Goal: Find specific page/section: Find specific page/section

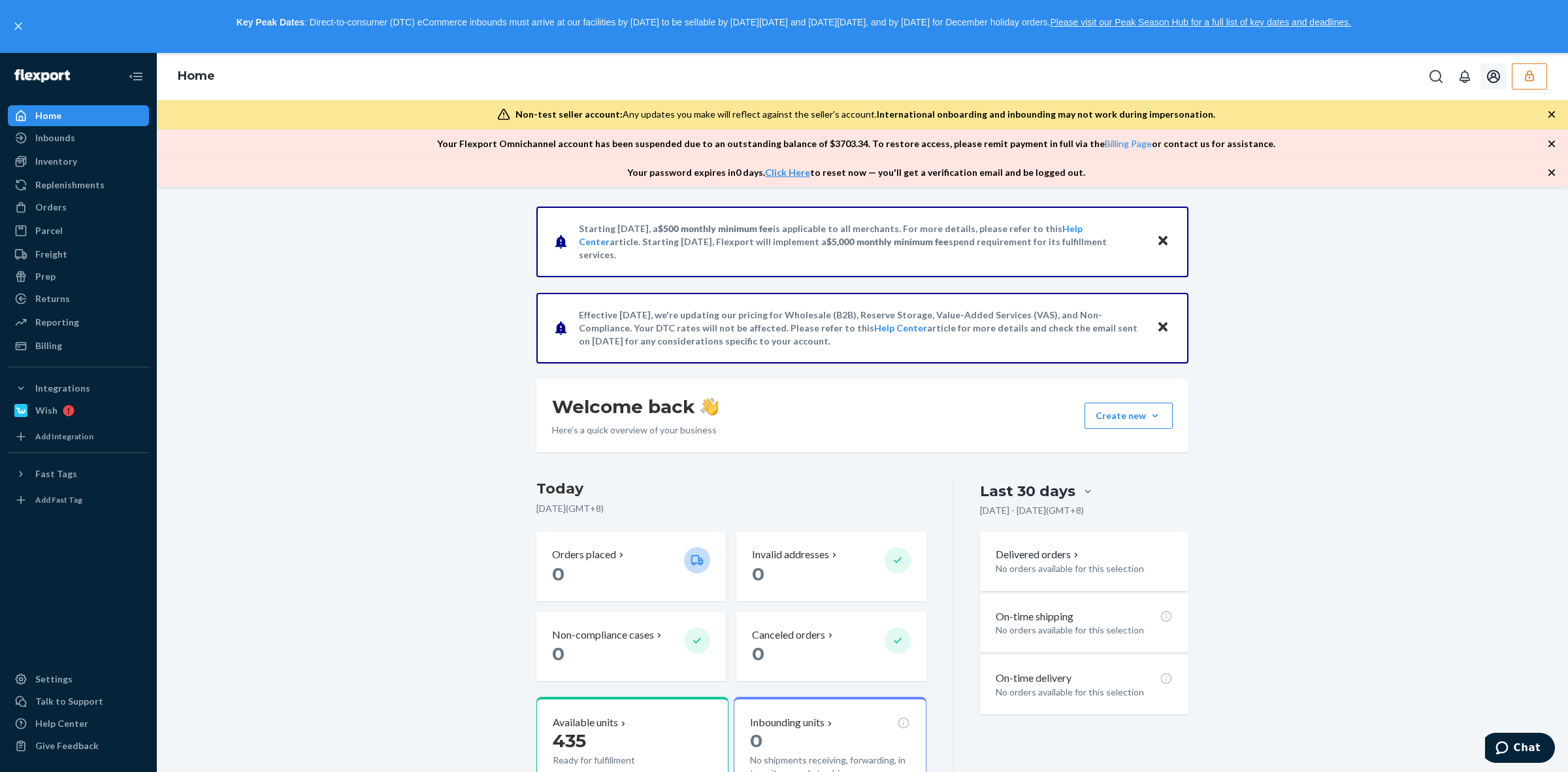
click at [1527, 76] on icon "button" at bounding box center [1530, 75] width 13 height 13
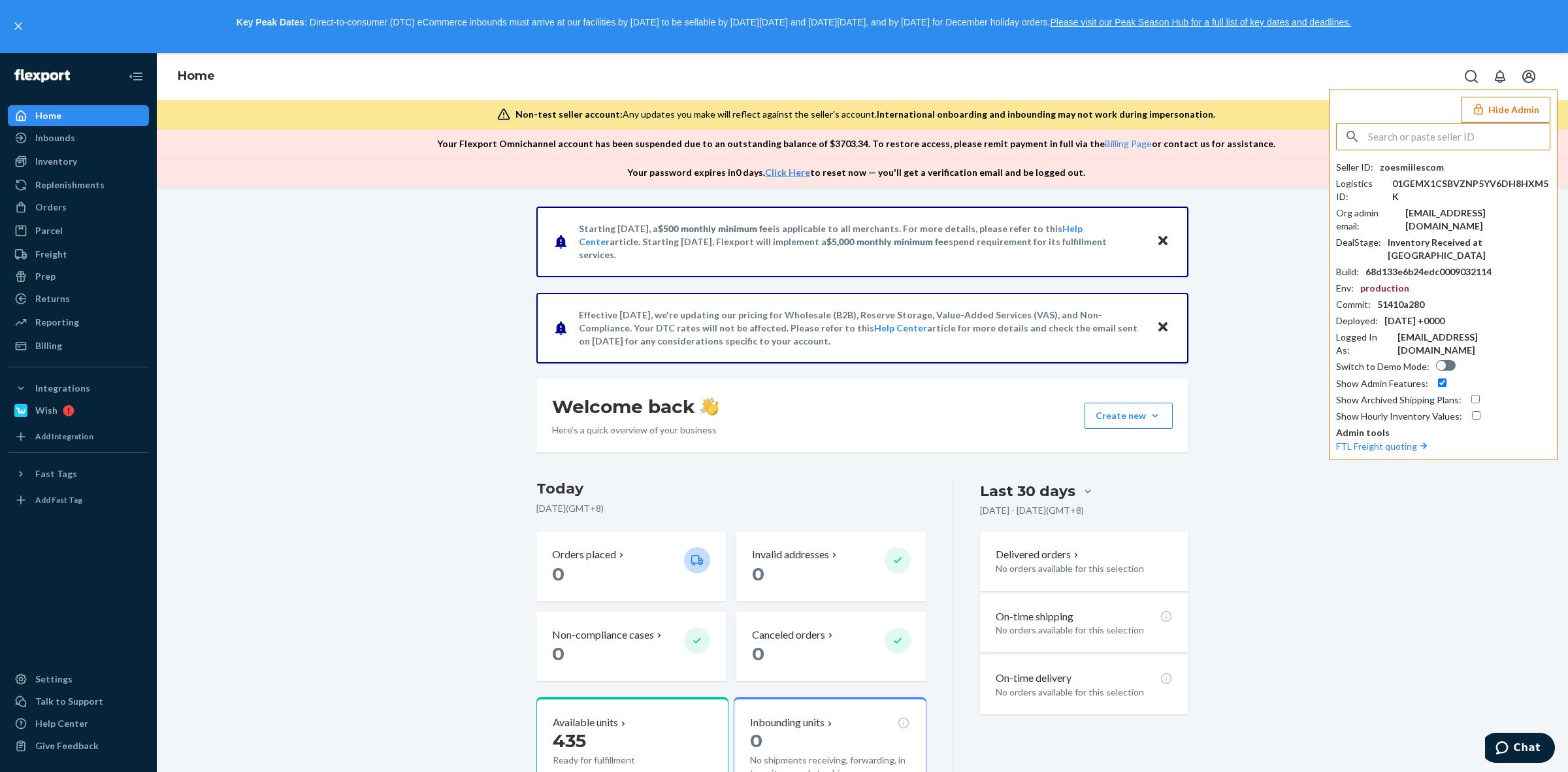
click at [1432, 135] on input "text" at bounding box center [1459, 137] width 182 height 26
type input "import2leaderltdtj"
click at [1419, 169] on span "import2leaderltdtj" at bounding box center [1425, 167] width 152 height 13
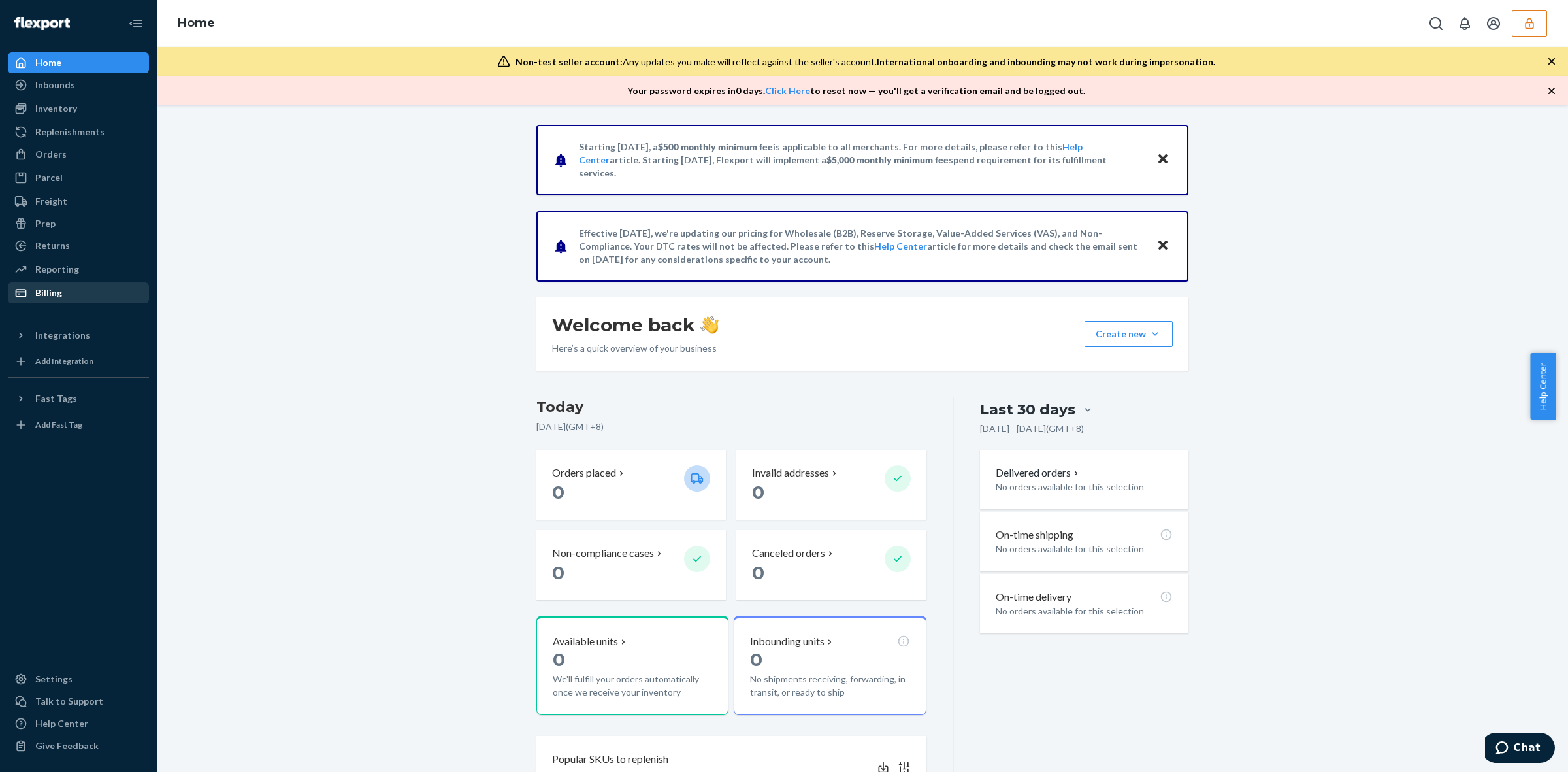
click at [86, 288] on div "Billing" at bounding box center [78, 293] width 139 height 18
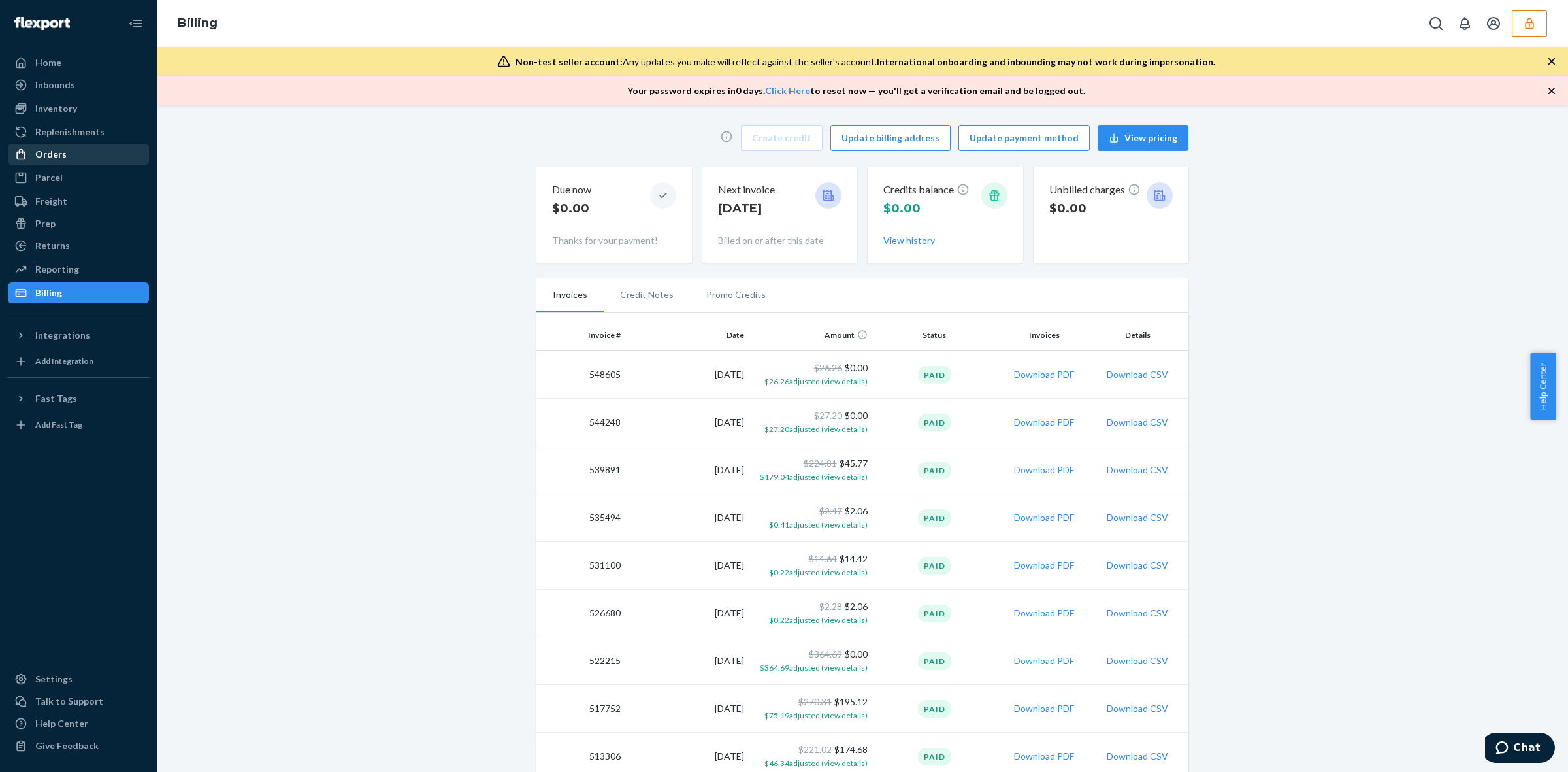
click at [57, 149] on div "Orders" at bounding box center [51, 154] width 32 height 13
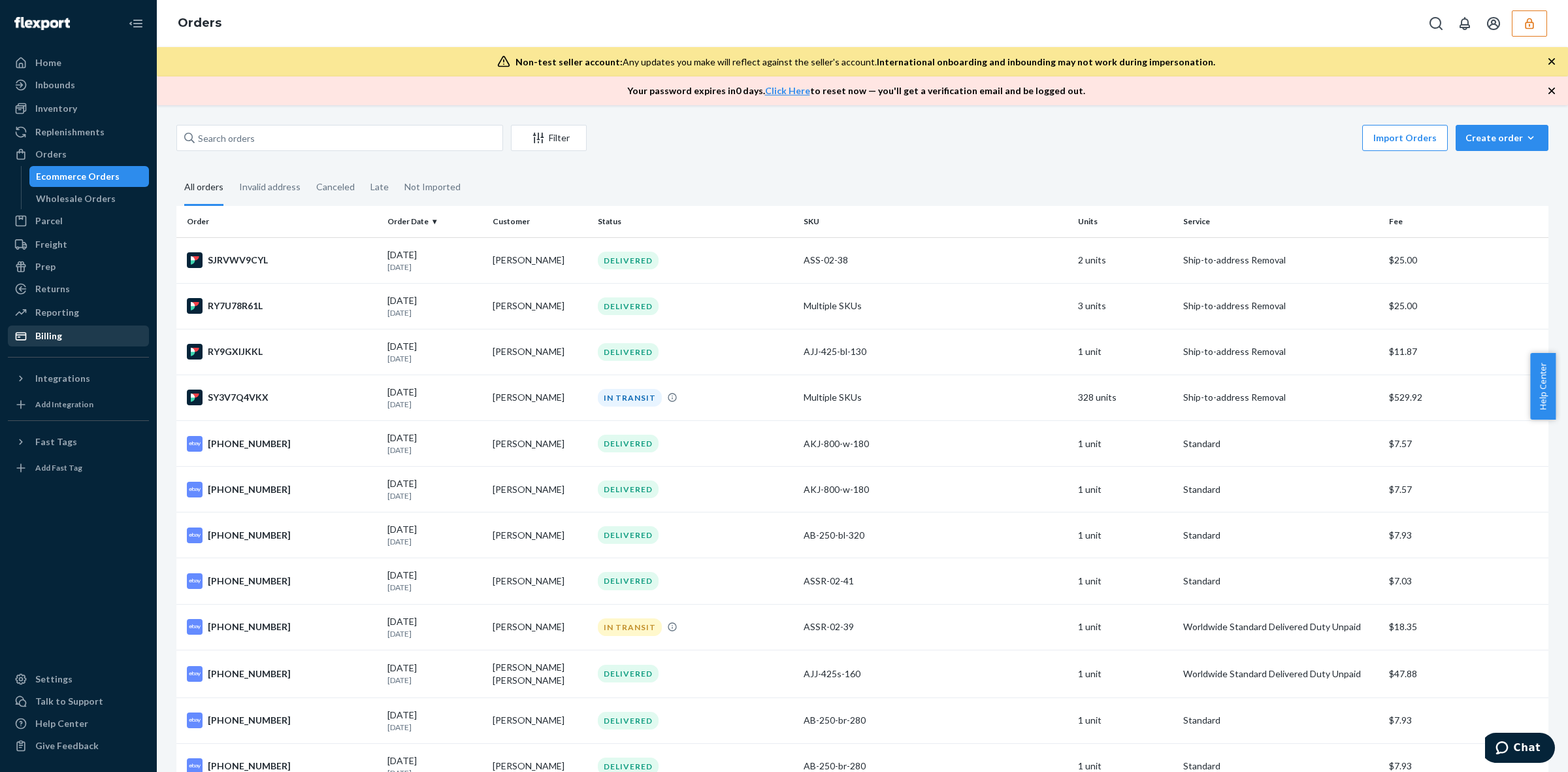
click at [53, 335] on div "Billing" at bounding box center [49, 336] width 27 height 13
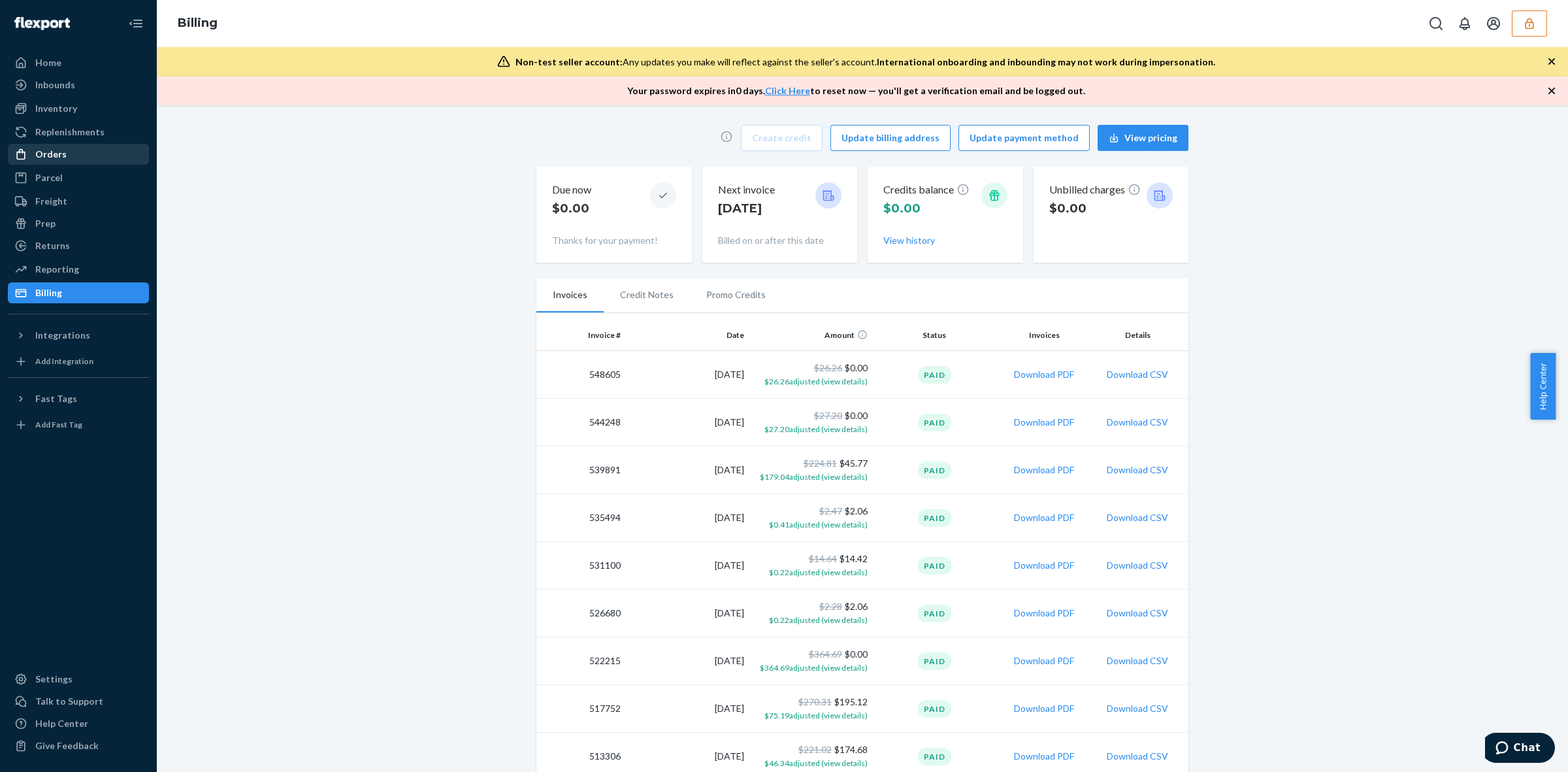
click at [71, 158] on div "Orders" at bounding box center [78, 154] width 139 height 18
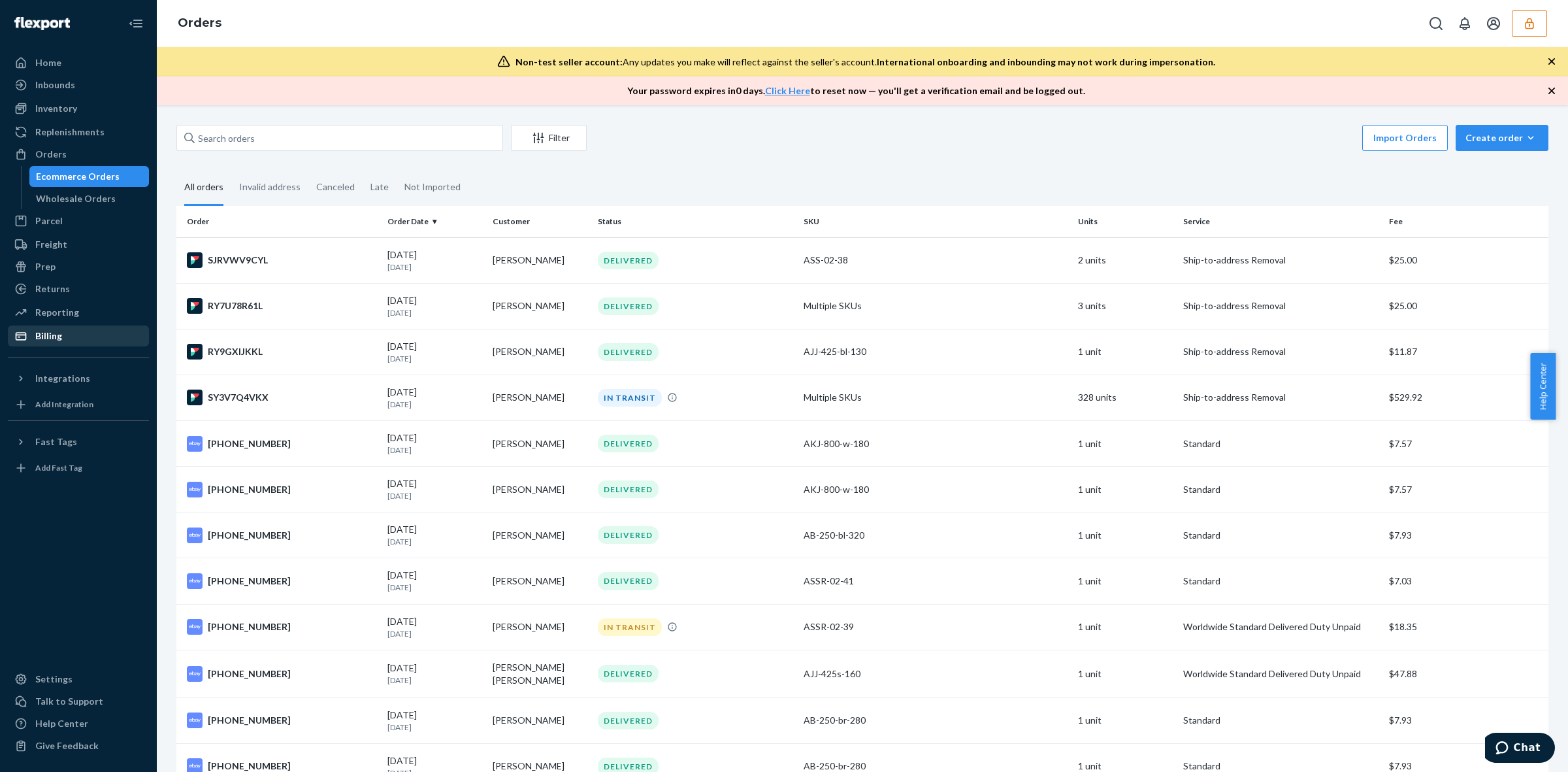
click at [43, 337] on div "Billing" at bounding box center [49, 336] width 27 height 13
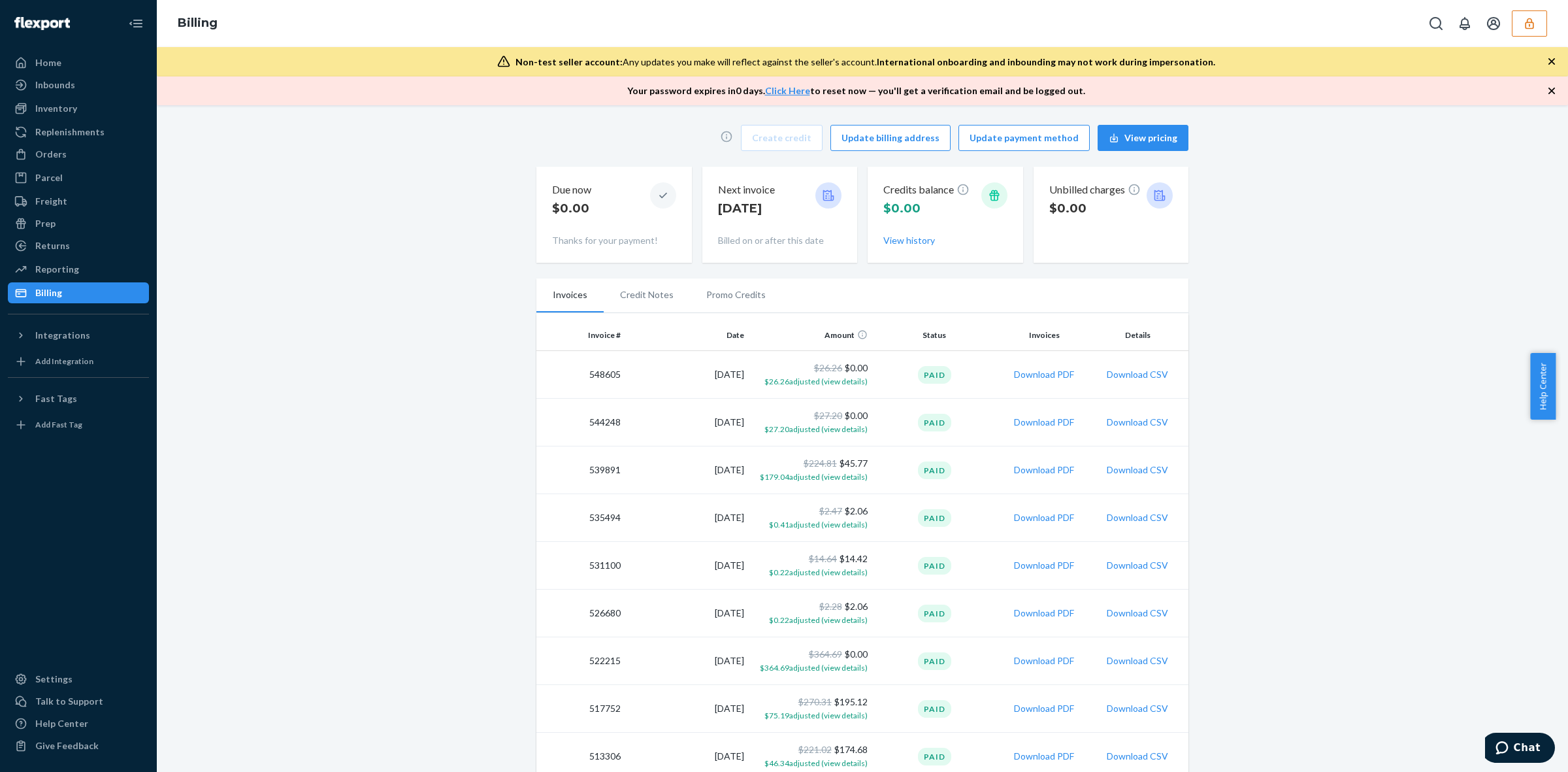
click at [1530, 23] on icon "button" at bounding box center [1530, 23] width 13 height 13
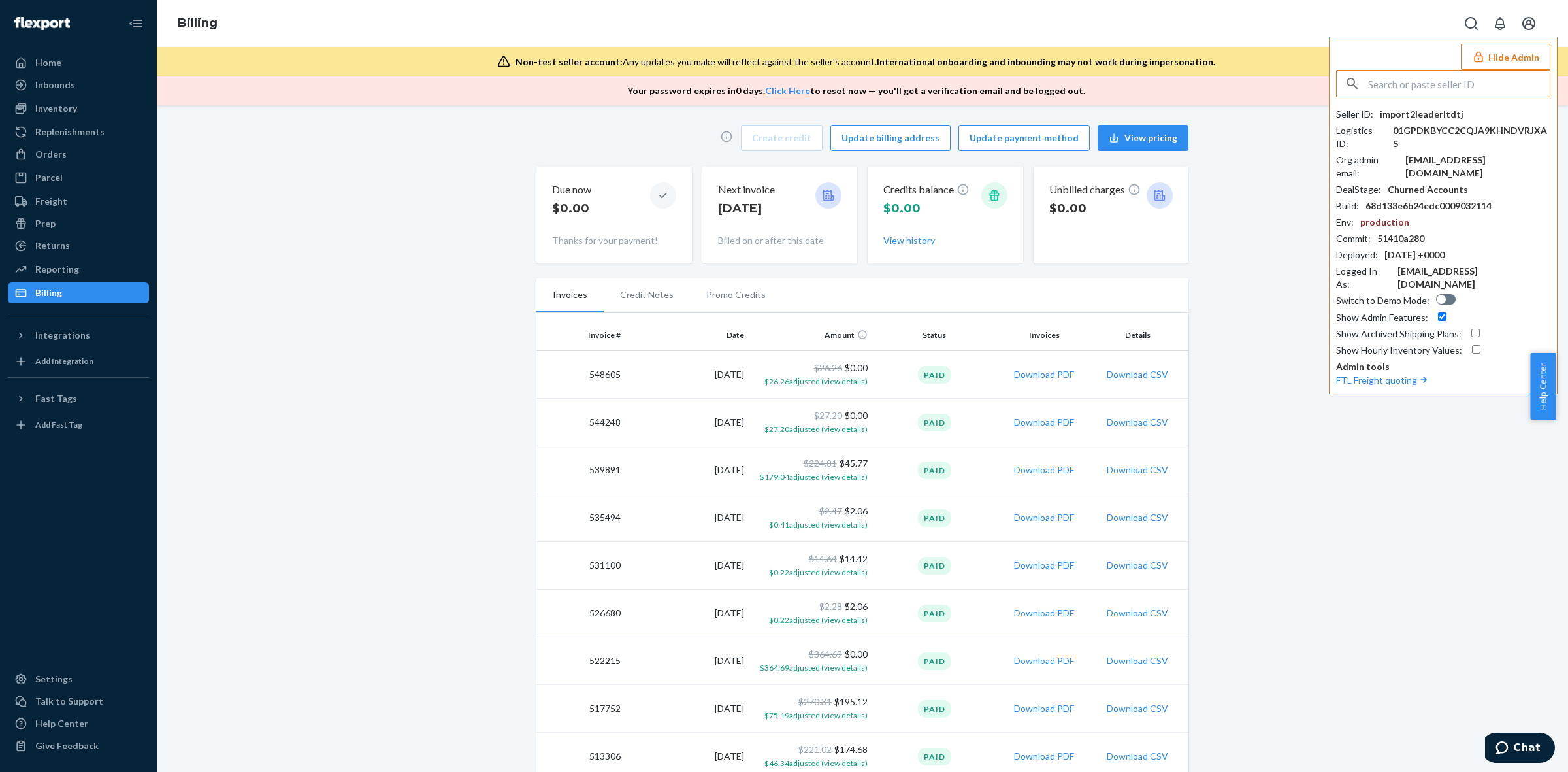
click at [1484, 82] on input "text" at bounding box center [1459, 84] width 182 height 26
type input "josephnut7gmailcom"
click at [1450, 120] on span "josephnut7gmailcom" at bounding box center [1425, 114] width 152 height 13
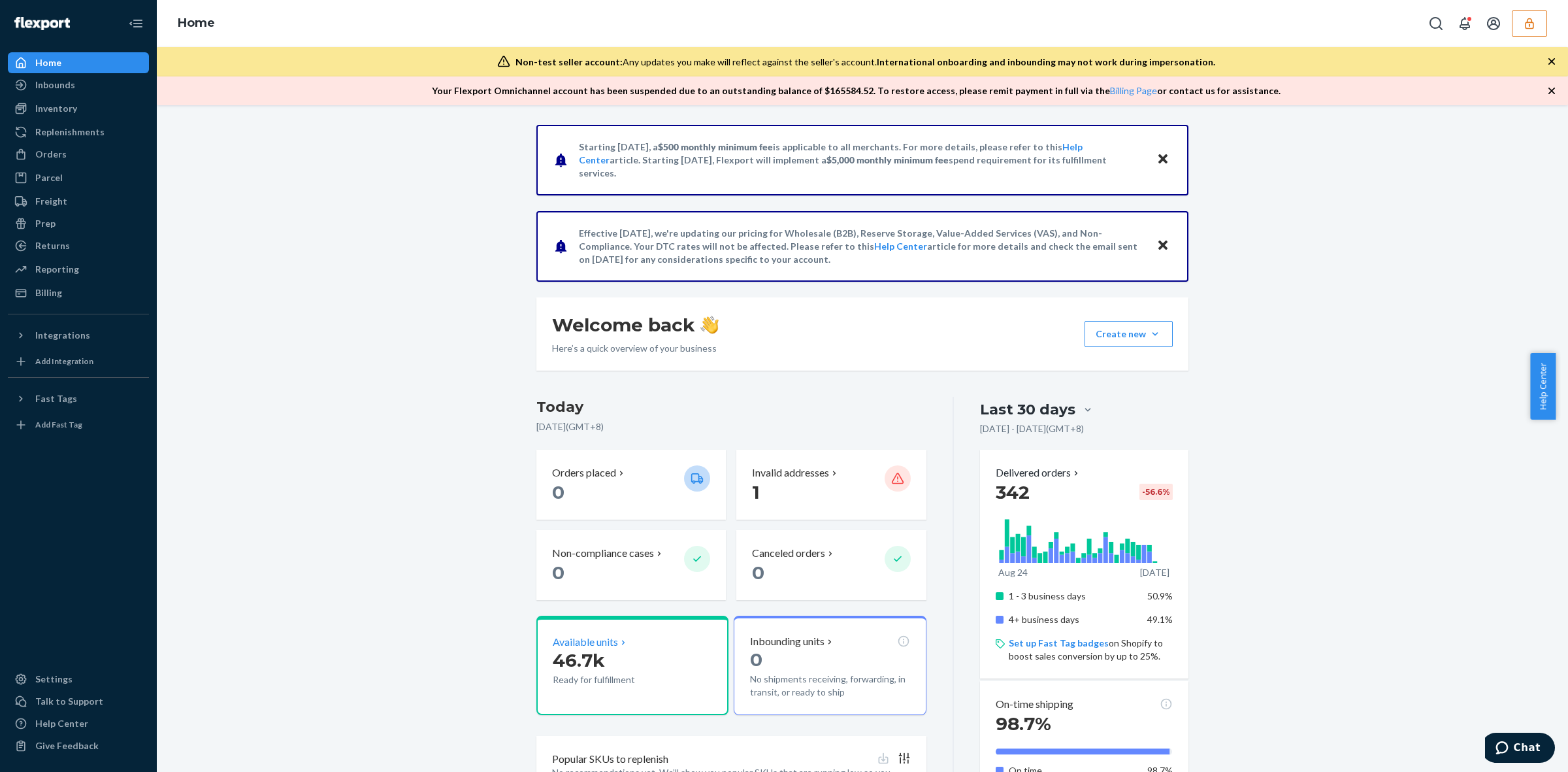
click at [624, 673] on p "Ready for fulfillment" at bounding box center [613, 679] width 121 height 13
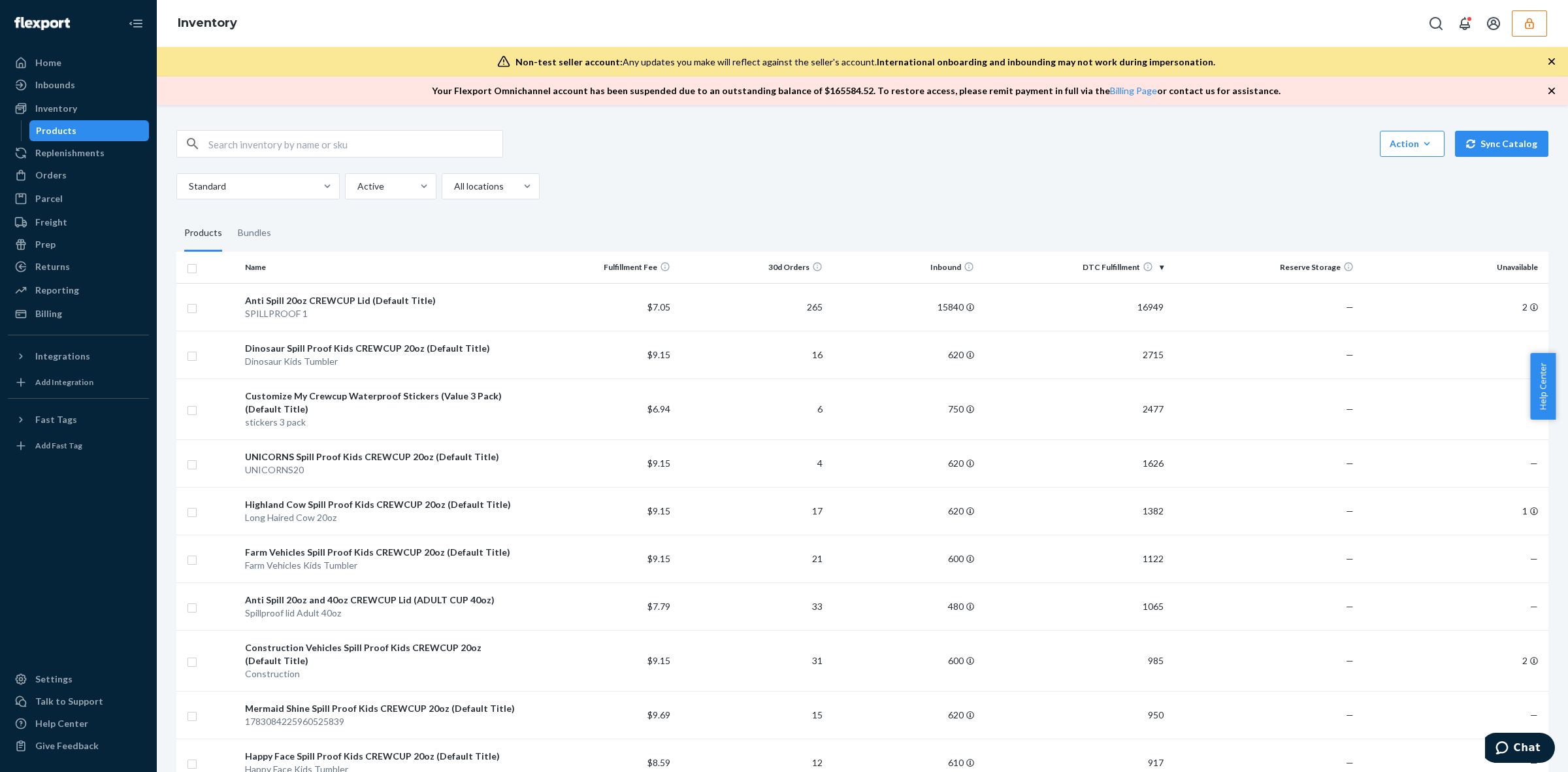
click at [878, 180] on div "Standard Active All locations" at bounding box center [858, 186] width 1362 height 26
click at [745, 158] on div "Action Create product Create bundle Bulk create products Bulk update products B…" at bounding box center [862, 165] width 1372 height 69
click at [723, 195] on div "Standard Active All locations" at bounding box center [858, 186] width 1362 height 26
click at [780, 179] on div "Standard Active All locations" at bounding box center [858, 186] width 1362 height 26
click at [809, 201] on div "Action Create product Create bundle Bulk create products Bulk update products B…" at bounding box center [862, 486] width 1392 height 743
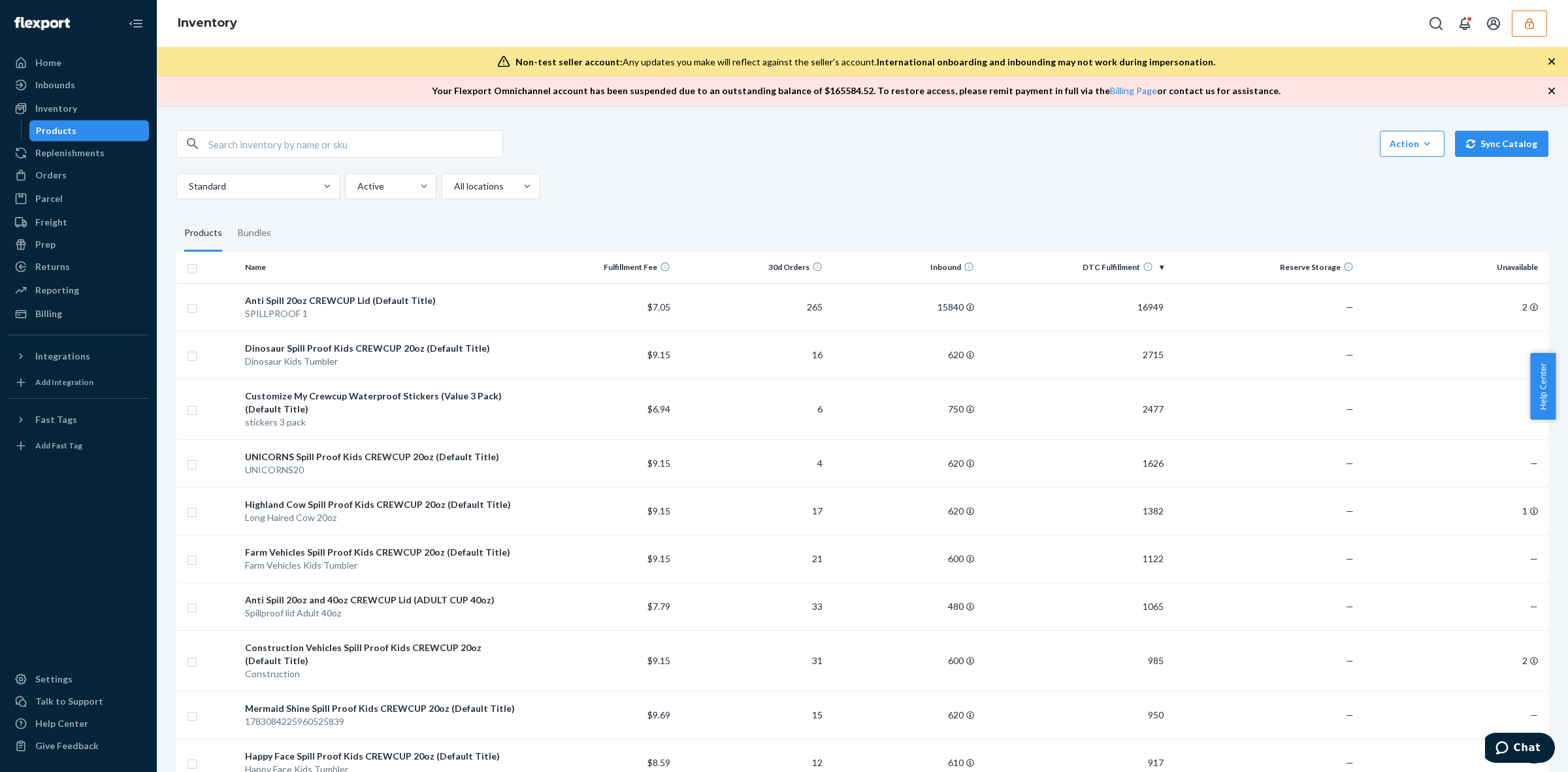
click at [1529, 21] on icon "button" at bounding box center [1530, 23] width 13 height 13
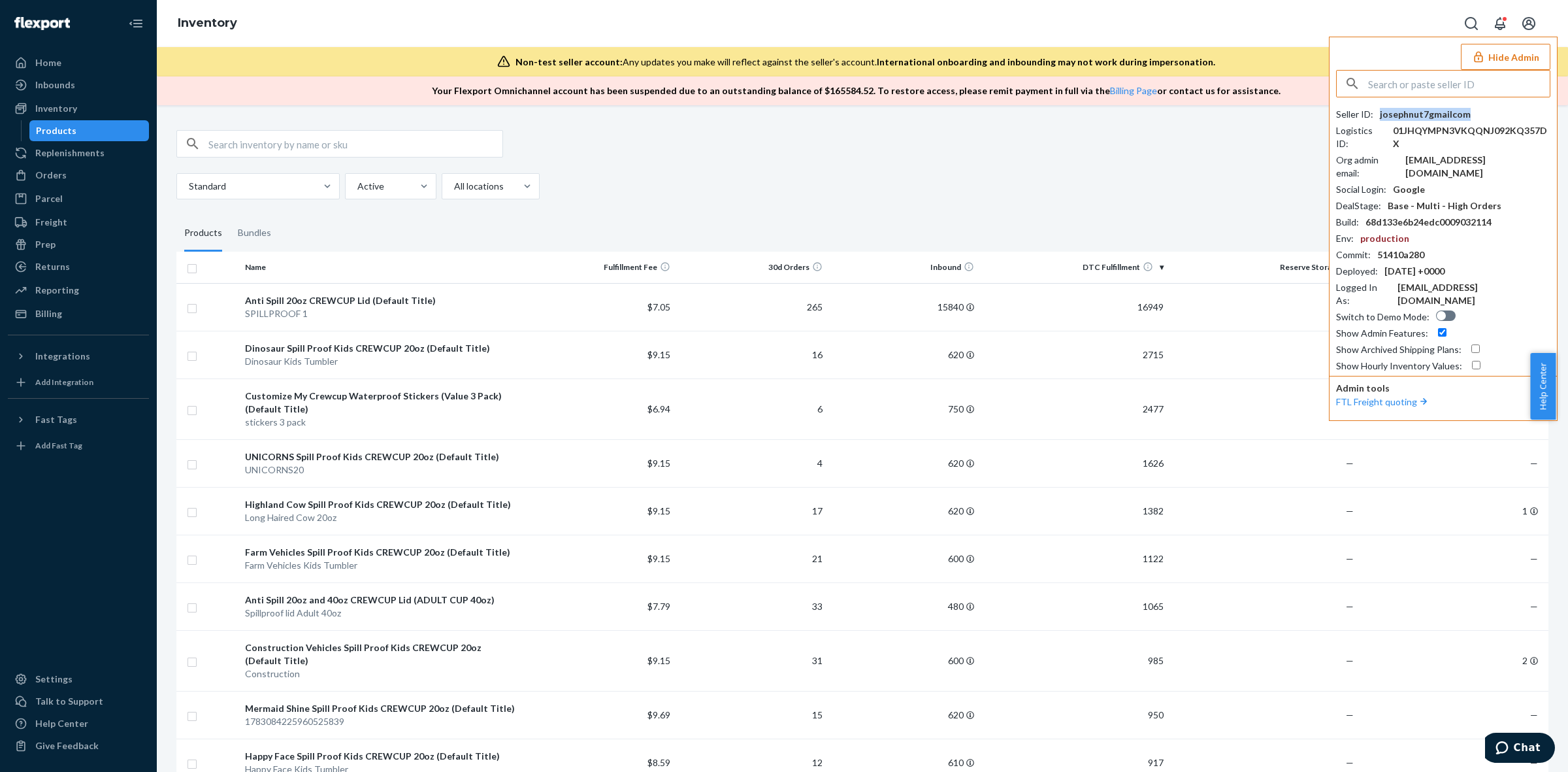
click at [1435, 112] on div "josephnut7gmailcom" at bounding box center [1425, 114] width 91 height 13
copy div "josephnut7gmailcom"
click at [917, 167] on div "Action Create product Create bundle Bulk create products Bulk update products B…" at bounding box center [862, 165] width 1372 height 69
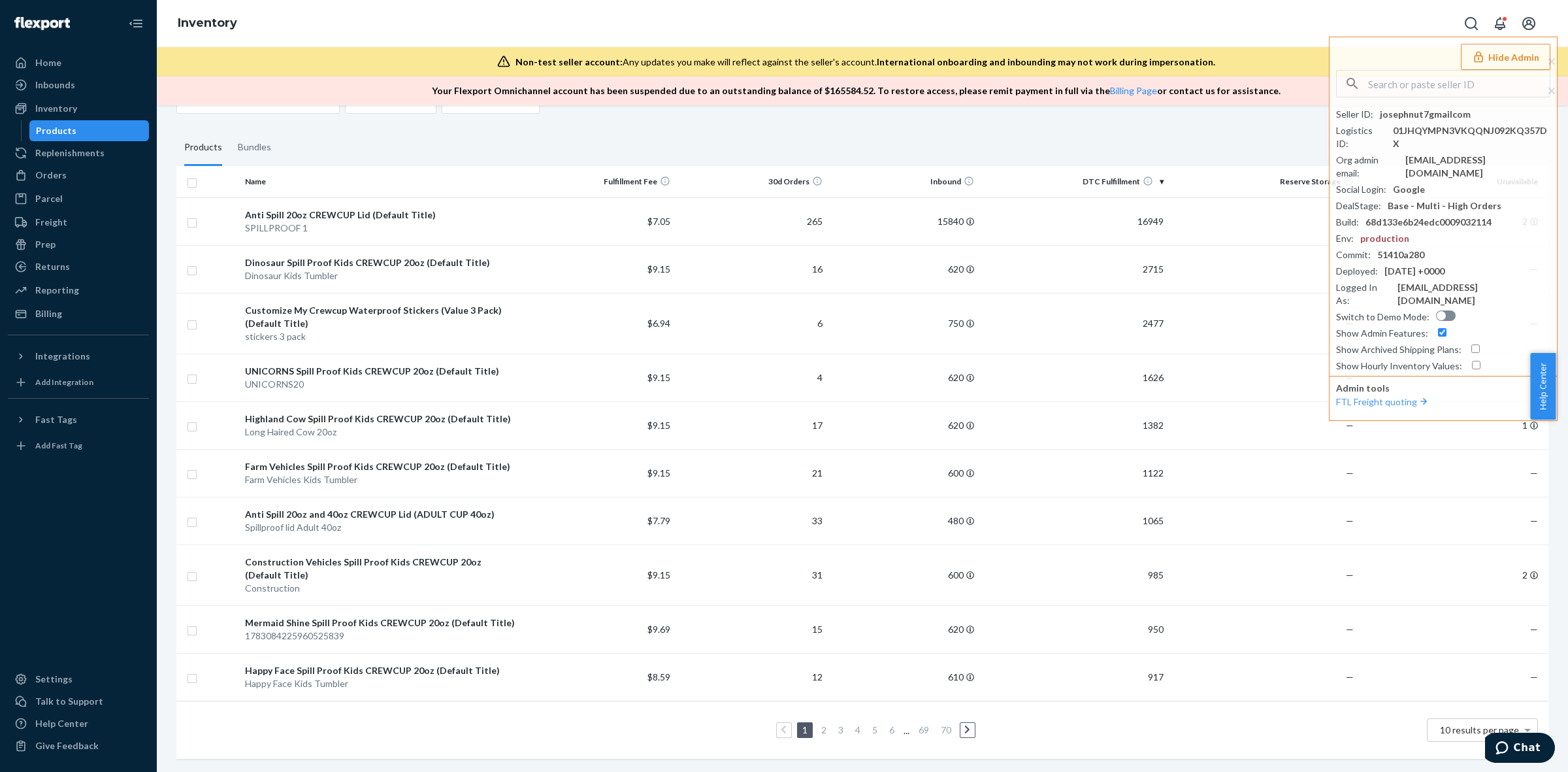
click at [965, 725] on icon at bounding box center [968, 730] width 6 height 9
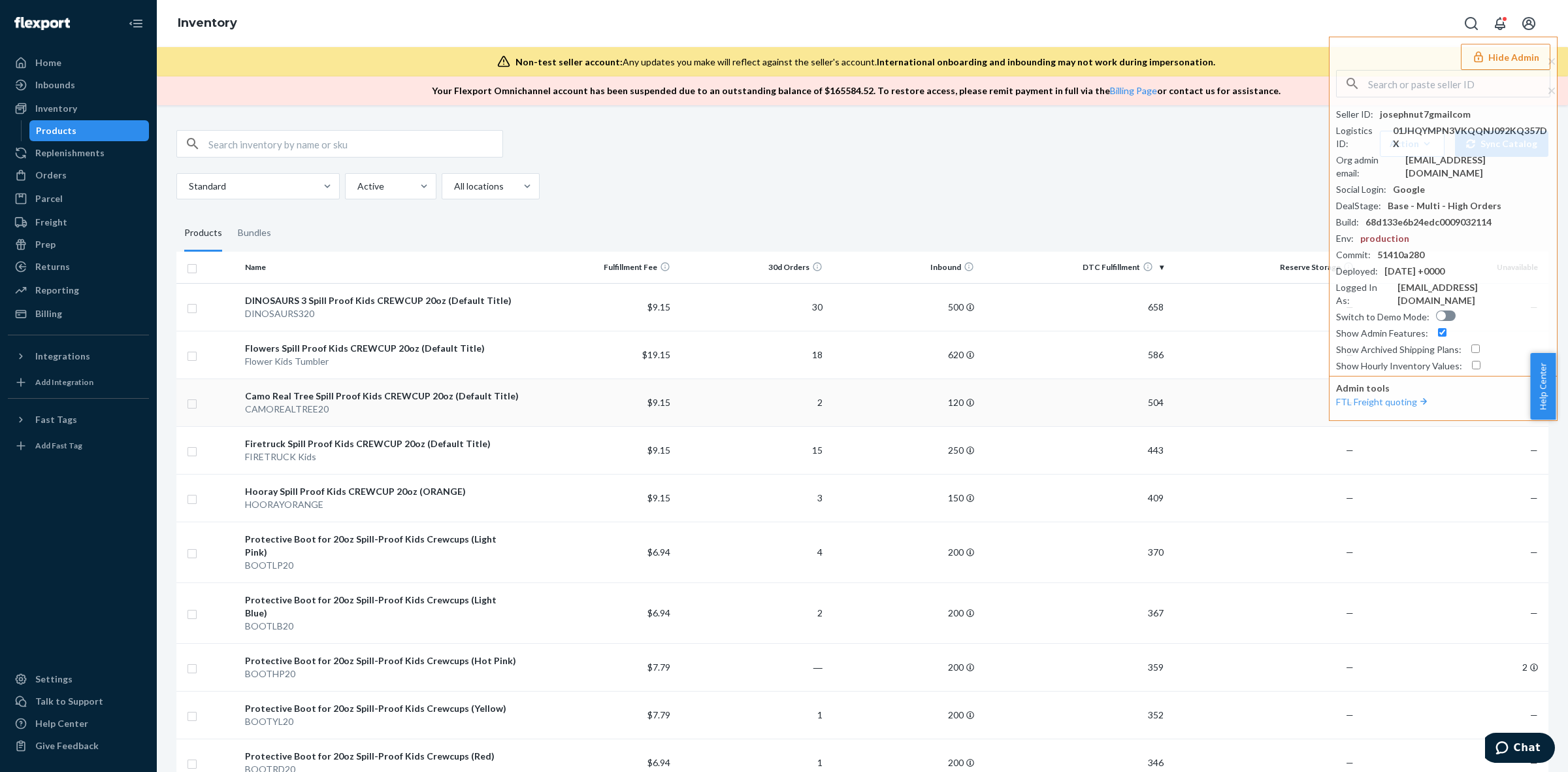
scroll to position [73, 0]
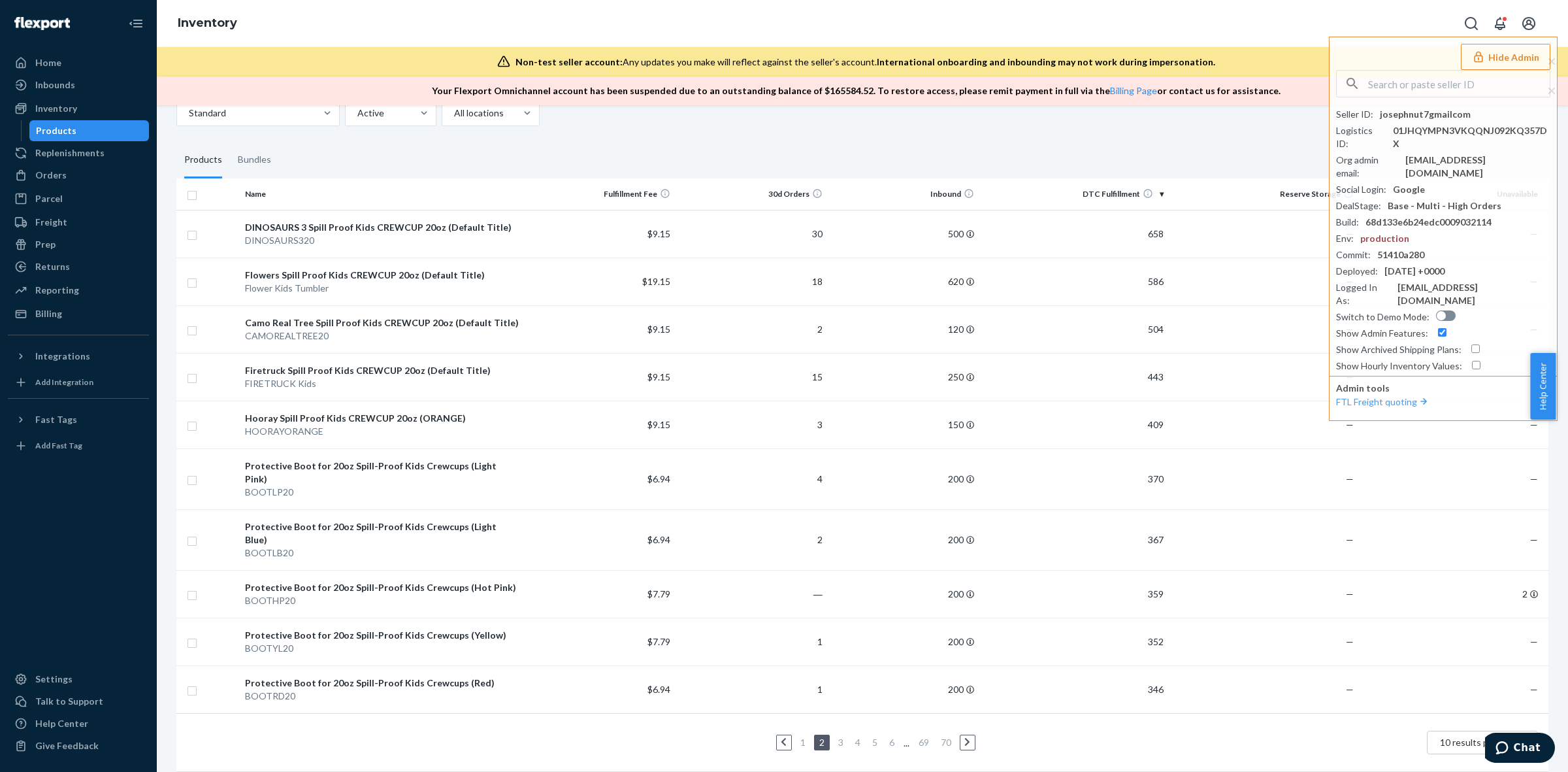
click at [966, 735] on link at bounding box center [968, 743] width 14 height 16
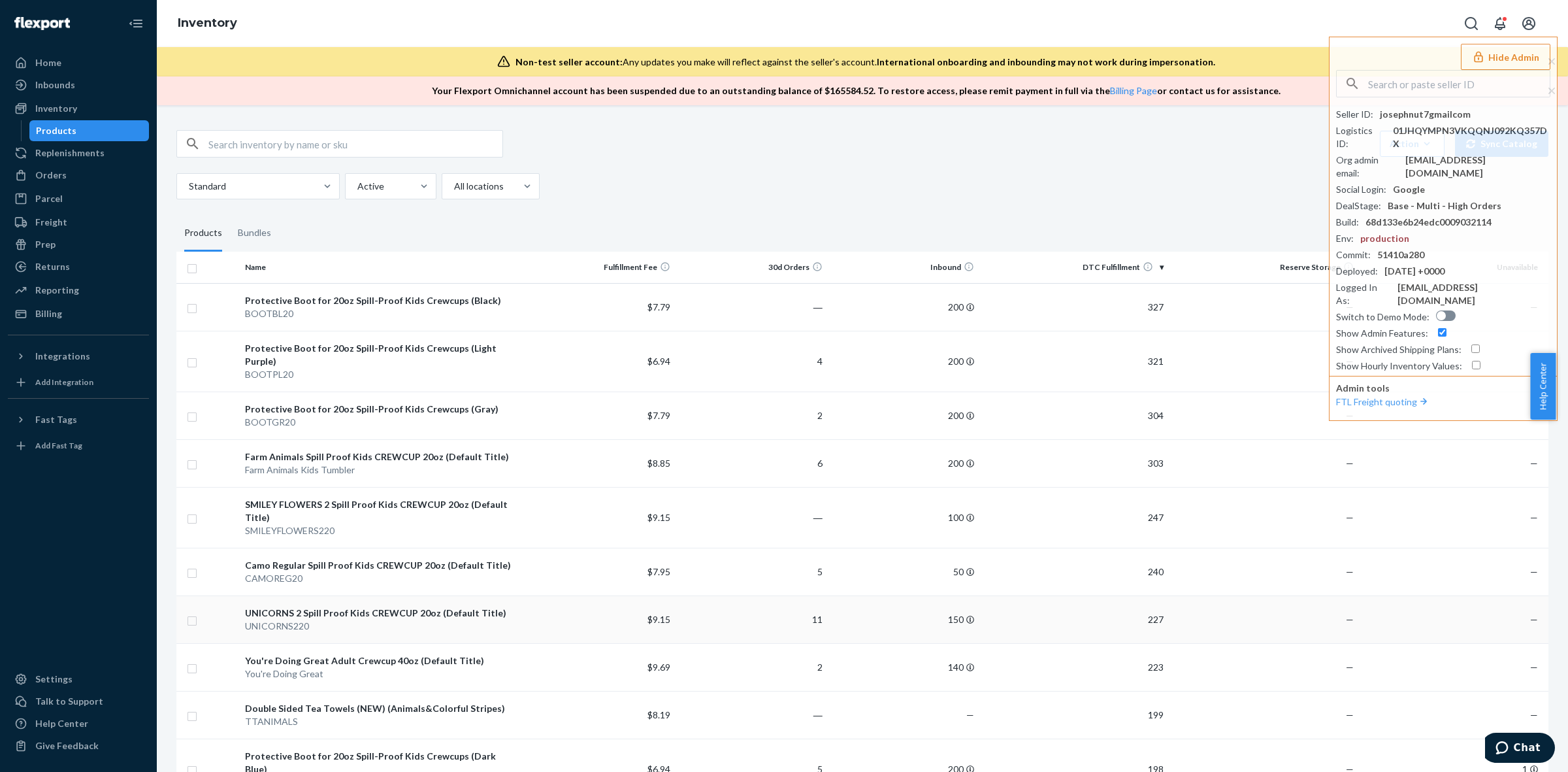
scroll to position [86, 0]
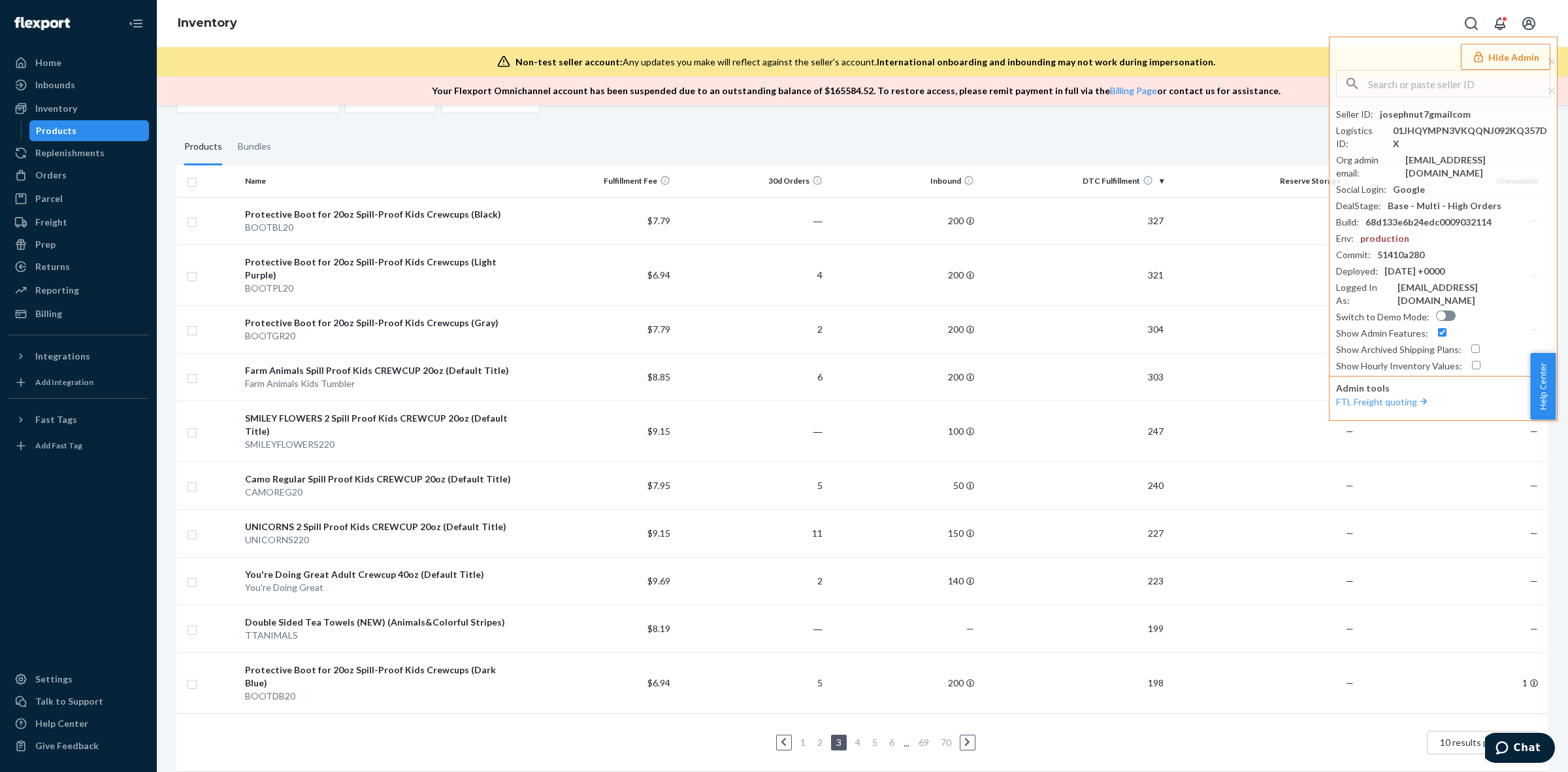
click at [563, 722] on div "1 2 3 4 5 6 ... 69 70 10 results per page" at bounding box center [863, 743] width 1352 height 42
click at [965, 737] on icon at bounding box center [968, 742] width 6 height 9
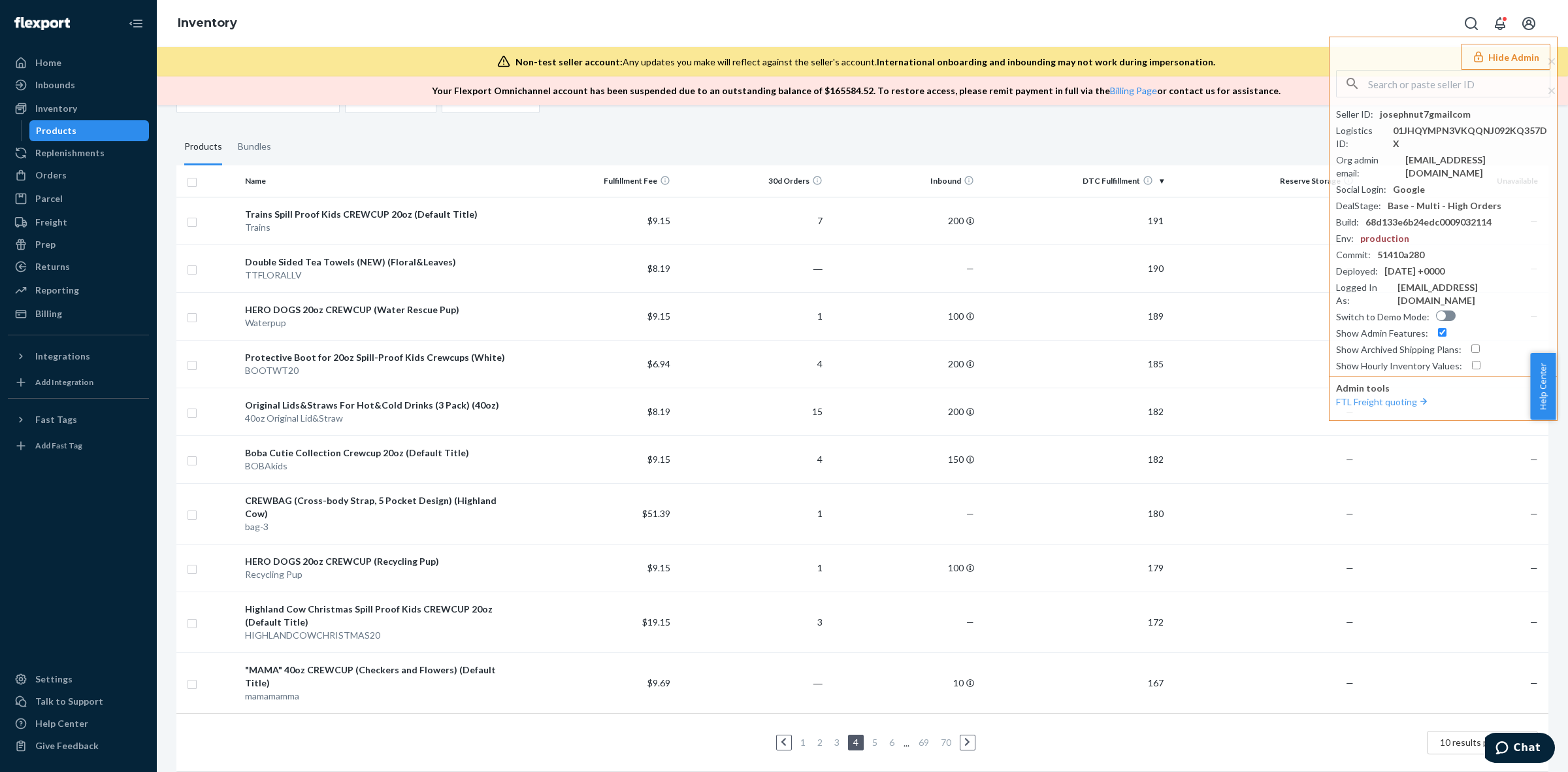
click at [798, 737] on link "1" at bounding box center [803, 742] width 11 height 11
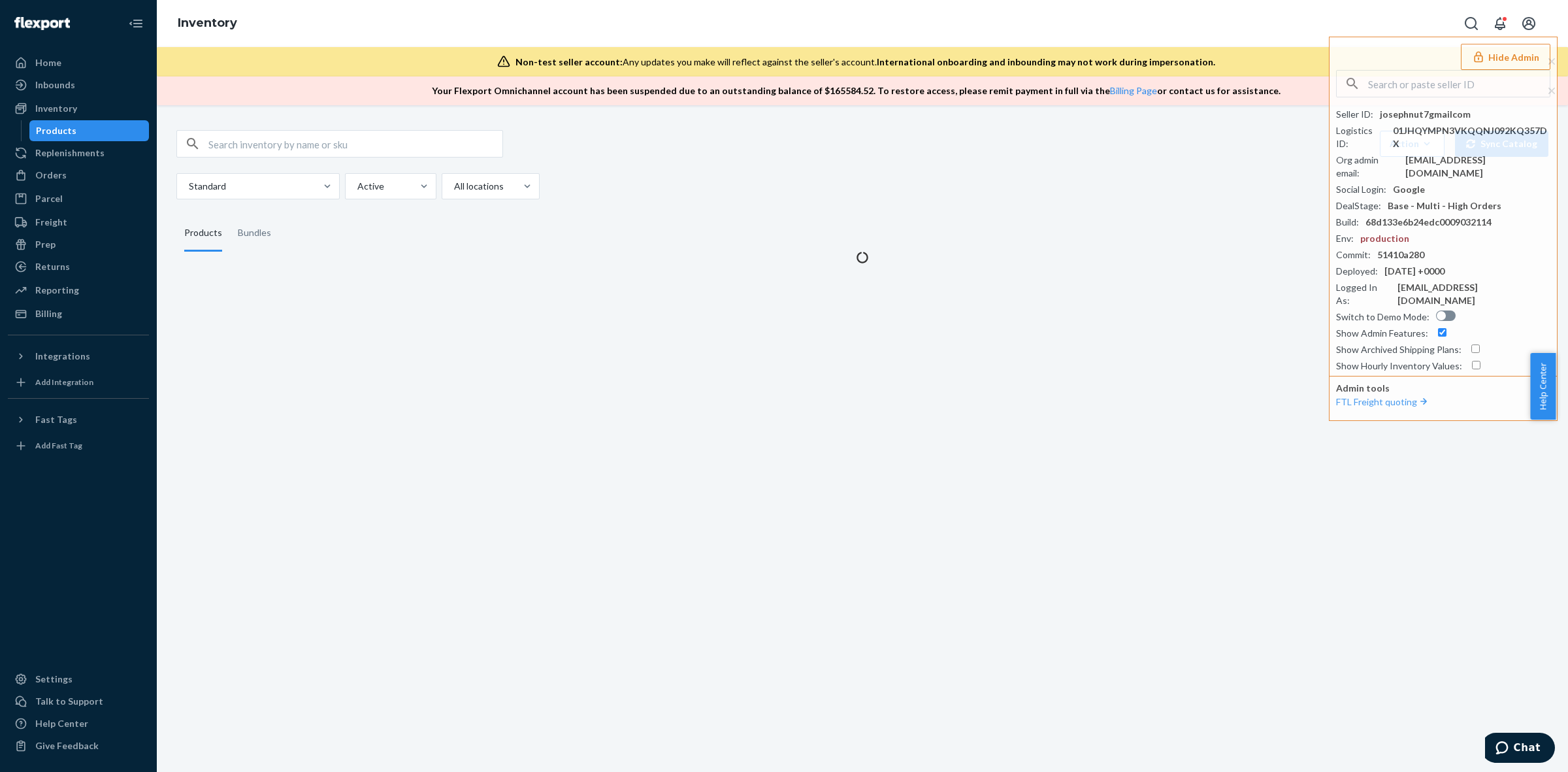
scroll to position [0, 0]
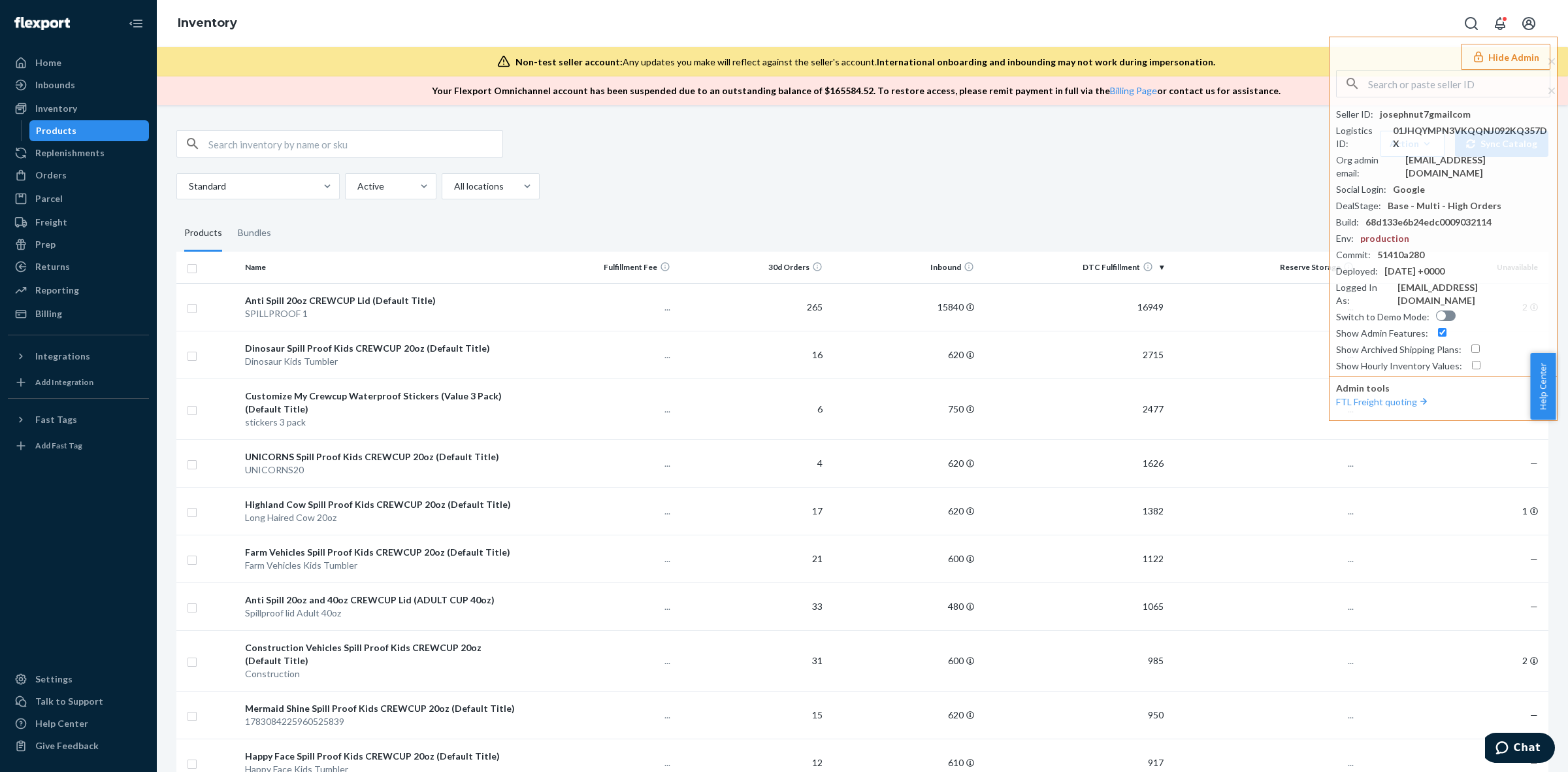
click at [750, 169] on div "Action Create product Create bundle Bulk create products Bulk update products B…" at bounding box center [862, 165] width 1372 height 69
click at [867, 167] on div "Action Create product Create bundle Bulk create products Bulk update products B…" at bounding box center [862, 165] width 1372 height 69
